Goal: Task Accomplishment & Management: Complete application form

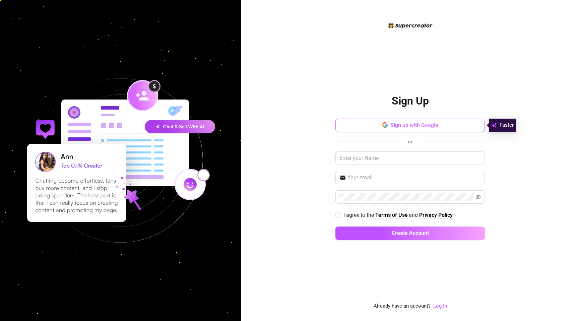
click at [401, 126] on span "Sign up with Google" at bounding box center [415, 125] width 48 height 6
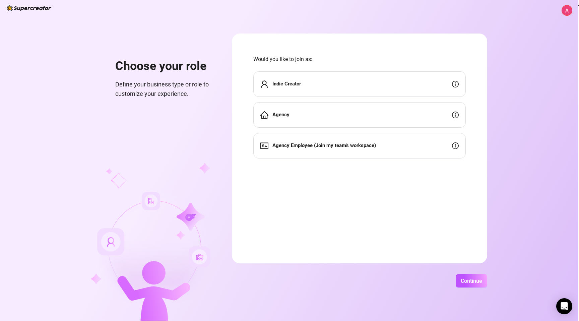
click at [317, 88] on div "Indie Creator" at bounding box center [359, 83] width 213 height 25
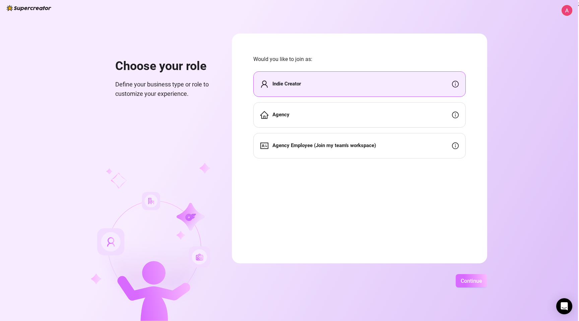
click at [471, 278] on span "Continue" at bounding box center [471, 281] width 21 height 6
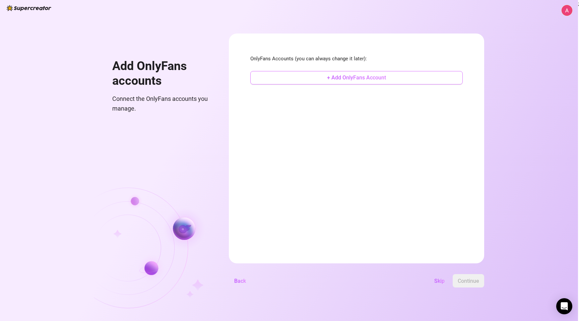
click at [302, 79] on button "+ Add OnlyFans Account" at bounding box center [356, 77] width 213 height 13
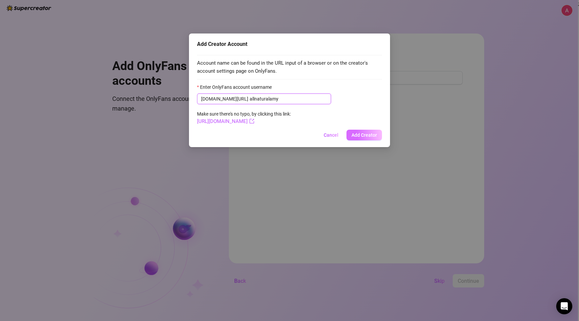
type input "allnaturalamy"
click at [355, 136] on span "Add Creator" at bounding box center [364, 134] width 25 height 5
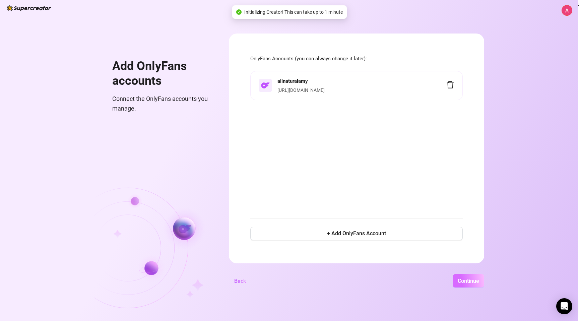
click at [480, 282] on button "Continue" at bounding box center [469, 280] width 32 height 13
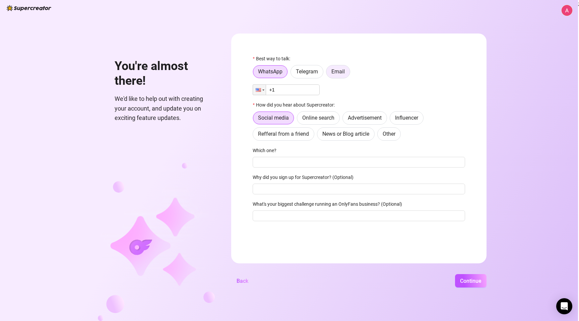
click at [343, 73] on span "Email" at bounding box center [338, 71] width 13 height 6
click at [328, 73] on input "Email" at bounding box center [328, 73] width 0 height 0
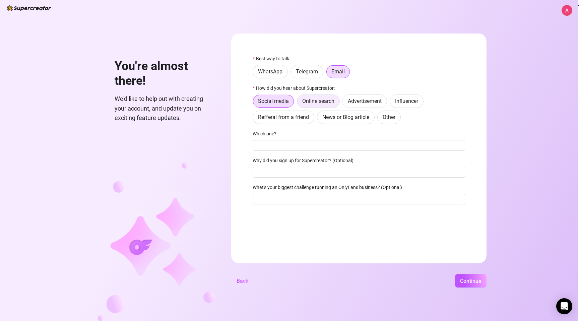
click at [321, 99] on span "Online search" at bounding box center [318, 101] width 32 height 6
click at [299, 103] on input "Online search" at bounding box center [299, 103] width 0 height 0
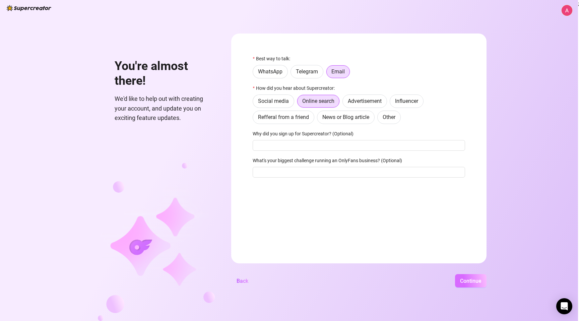
click at [462, 283] on span "Continue" at bounding box center [470, 281] width 21 height 6
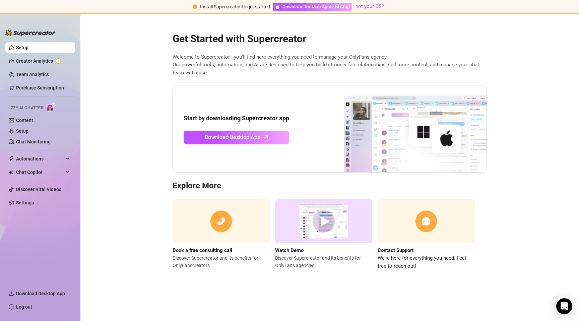
click at [284, 228] on img at bounding box center [323, 221] width 97 height 44
click at [110, 188] on main "Get Started with Supercreator Welcome to Supercreator - you’ll find here everyt…" at bounding box center [329, 167] width 499 height 307
click at [54, 161] on span "Automations" at bounding box center [40, 159] width 48 height 11
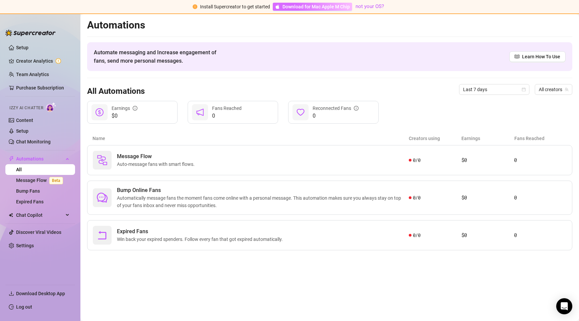
click at [305, 5] on span "Download for Mac Apple M Chip" at bounding box center [316, 6] width 67 height 7
